Goal: Find specific page/section: Find specific page/section

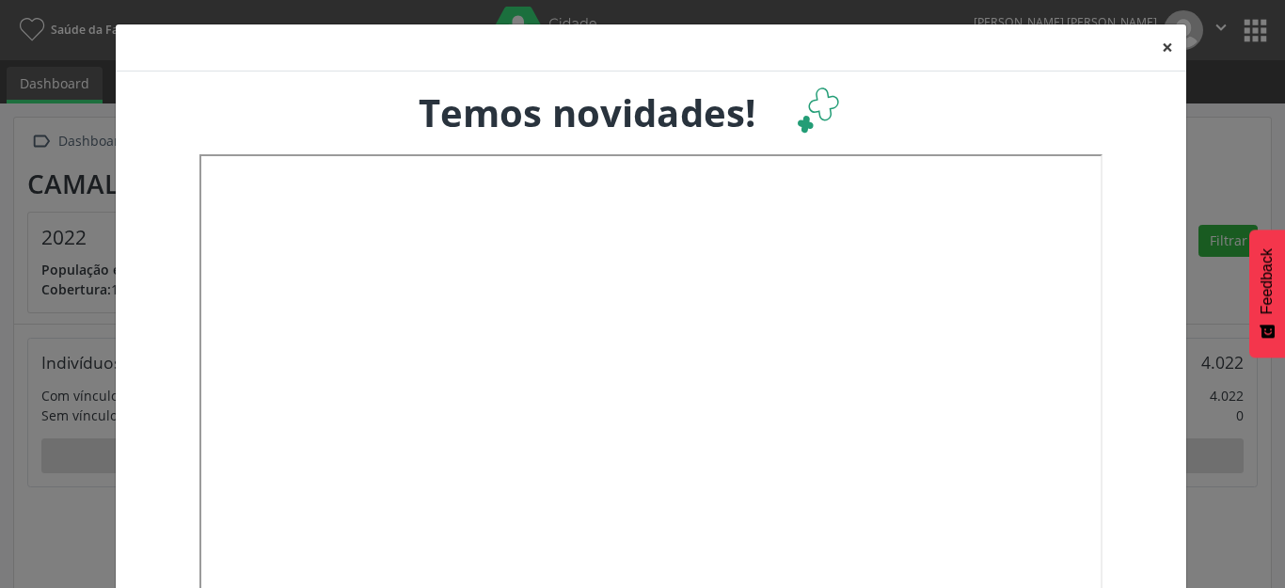
click at [1163, 46] on button "×" at bounding box center [1168, 47] width 38 height 46
click at [1243, 37] on button "apps" at bounding box center [1255, 30] width 33 height 33
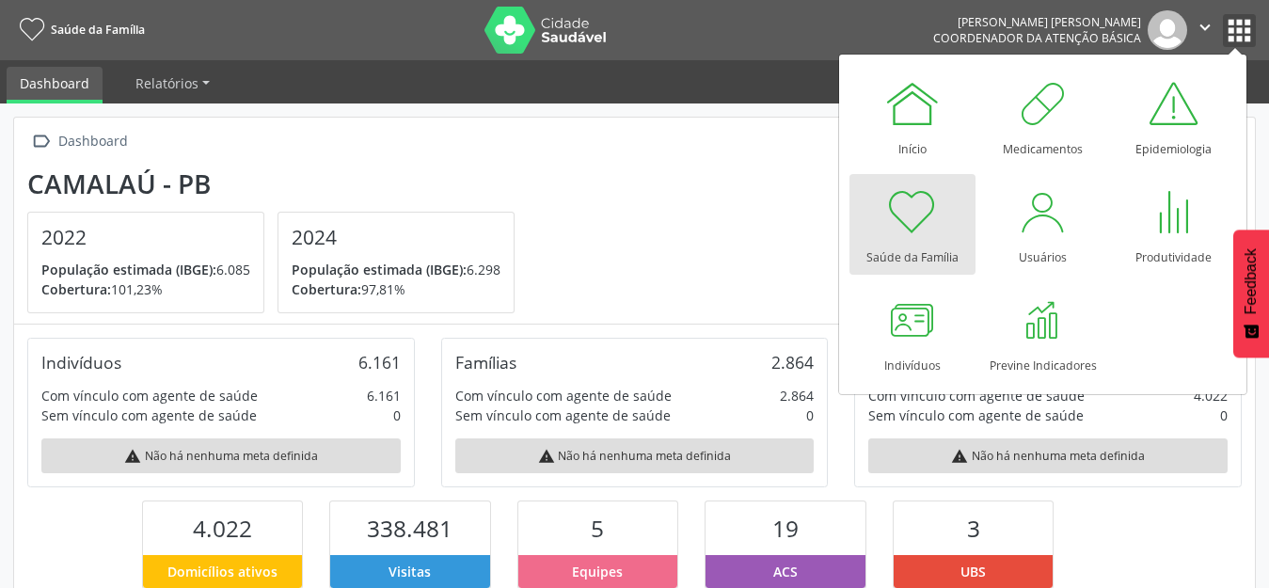
scroll to position [312, 413]
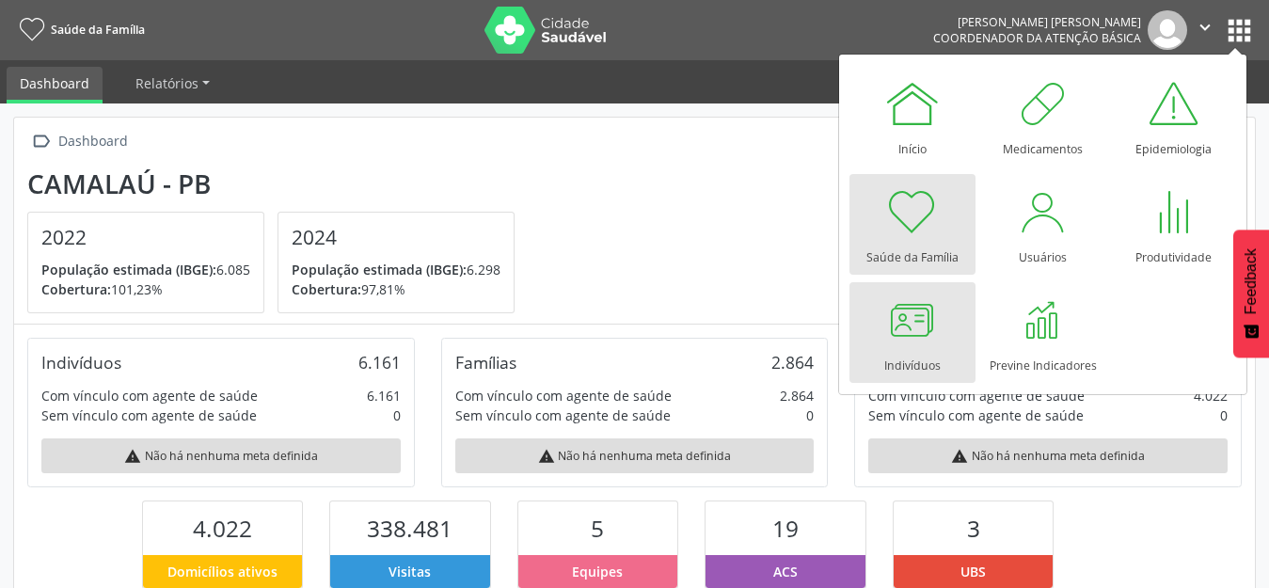
click at [934, 344] on div at bounding box center [912, 320] width 56 height 56
